Goal: Transaction & Acquisition: Purchase product/service

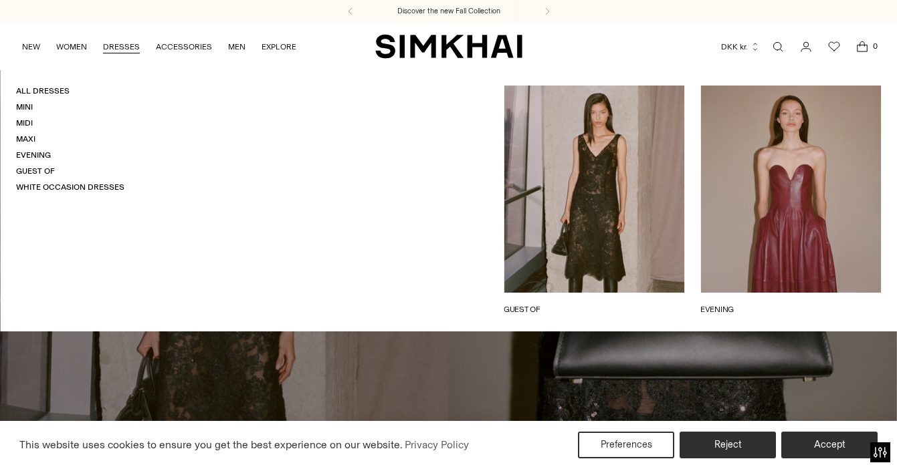
click at [124, 47] on link "DRESSES" at bounding box center [121, 46] width 37 height 29
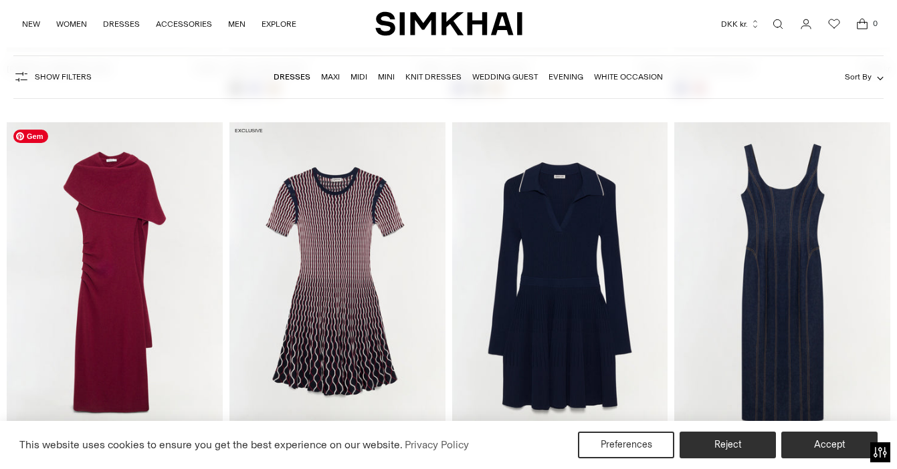
scroll to position [2834, 0]
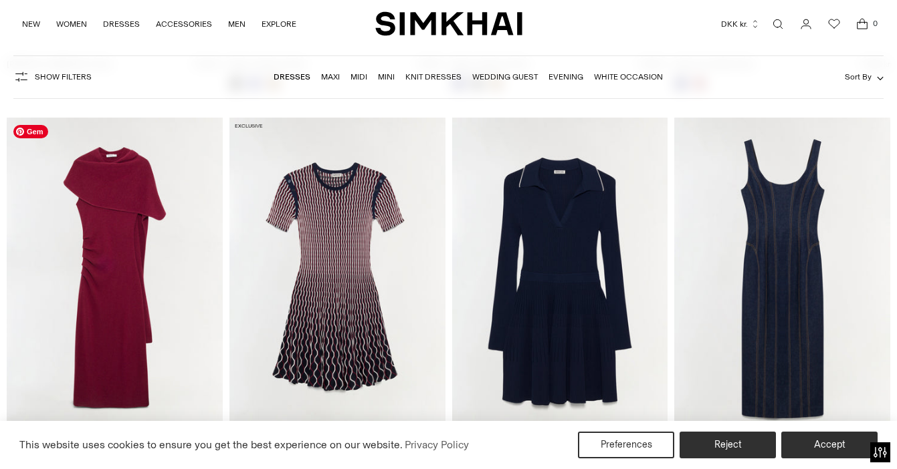
click at [80, 259] on img at bounding box center [115, 280] width 216 height 324
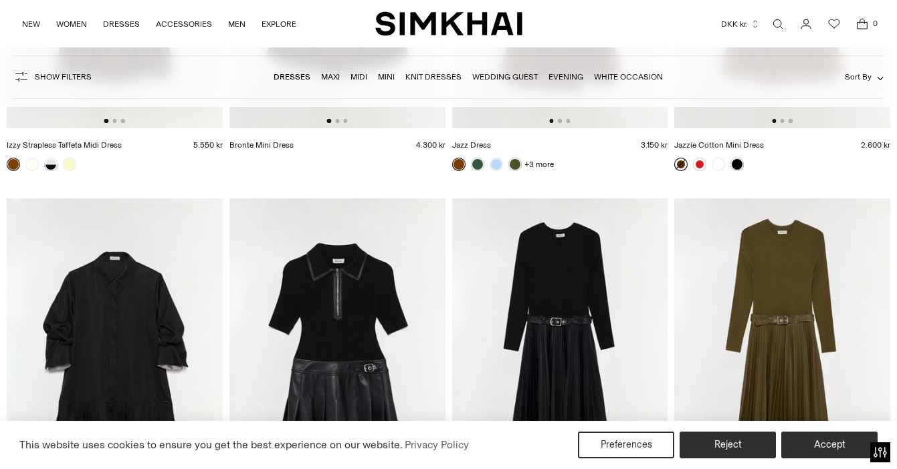
scroll to position [3922, 0]
